Goal: Find specific page/section: Find specific page/section

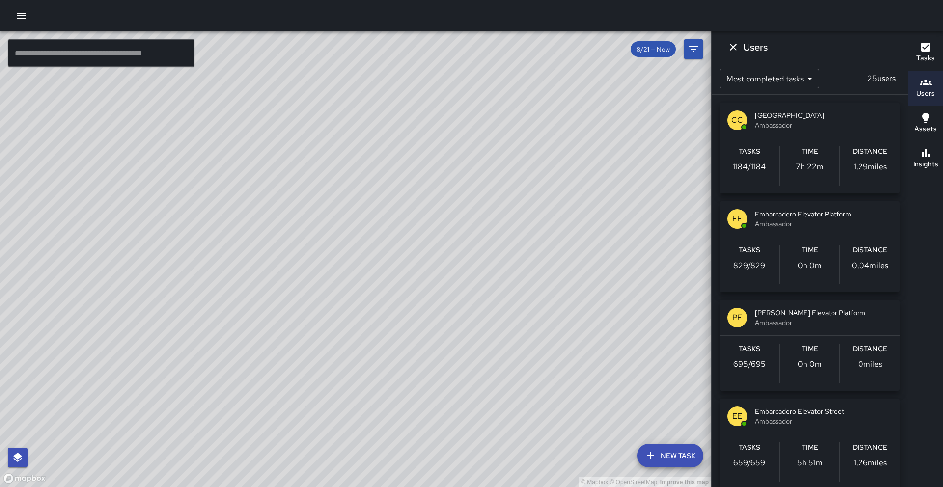
scroll to position [787, 0]
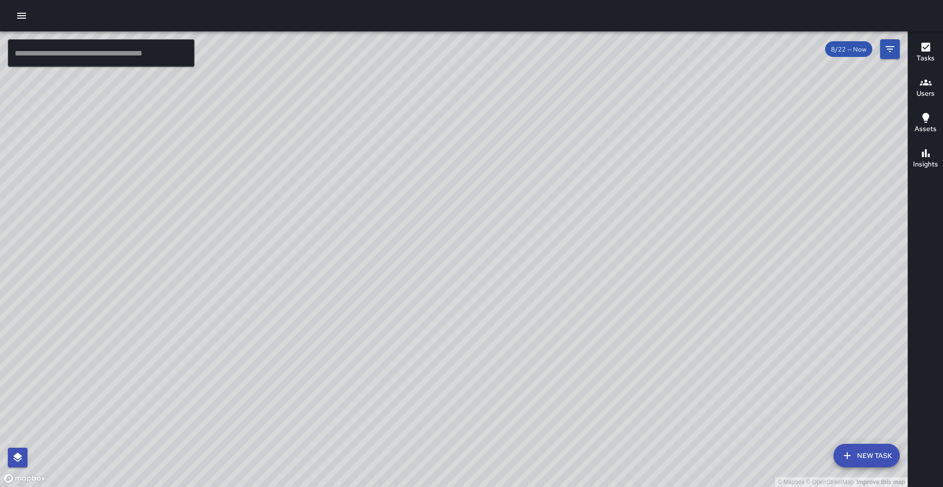
click at [929, 89] on h6 "Users" at bounding box center [926, 93] width 18 height 11
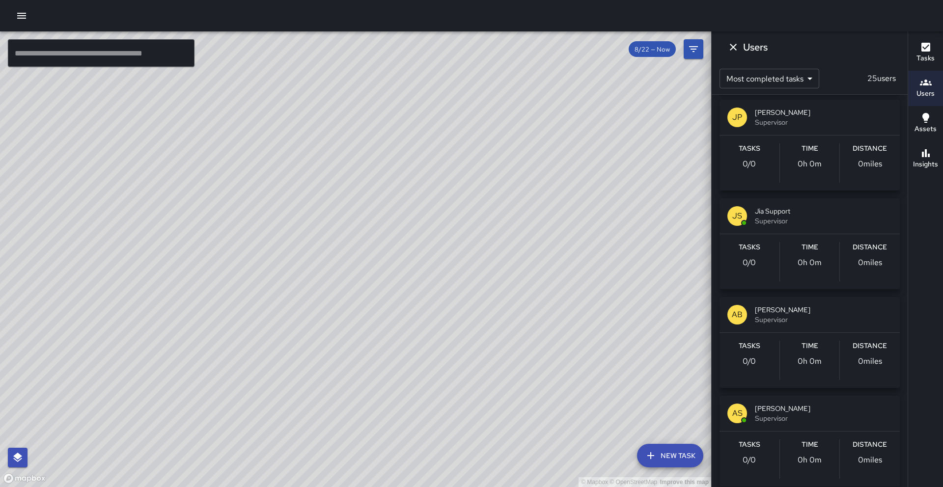
scroll to position [2084, 0]
